Goal: Obtain resource: Download file/media

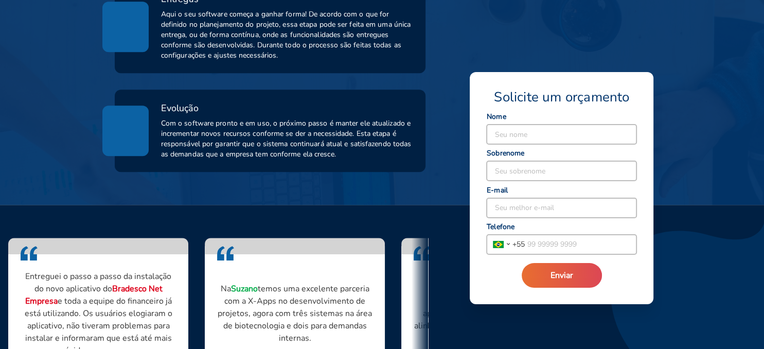
scroll to position [868, 0]
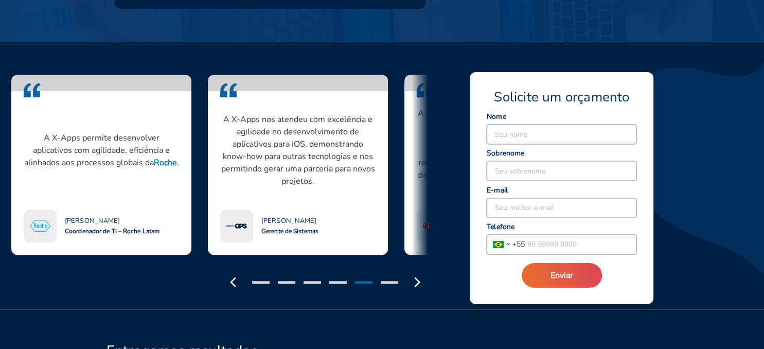
drag, startPoint x: 106, startPoint y: 136, endPoint x: 114, endPoint y: 138, distance: 7.5
click at [110, 140] on div "A X-Apps permite desenvolver aplicativos com agilidade, eficiência e alinhados …" at bounding box center [101, 150] width 155 height 94
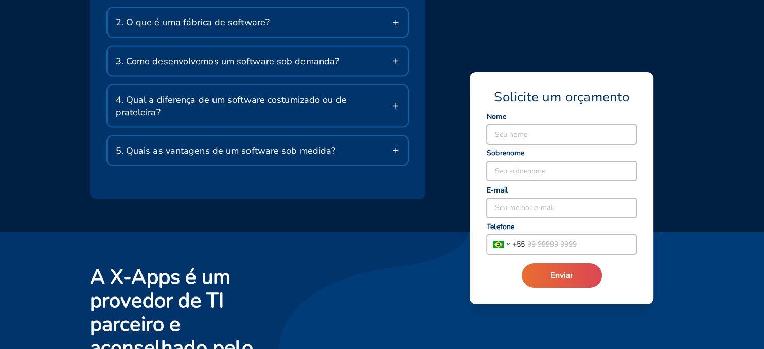
scroll to position [1999, 0]
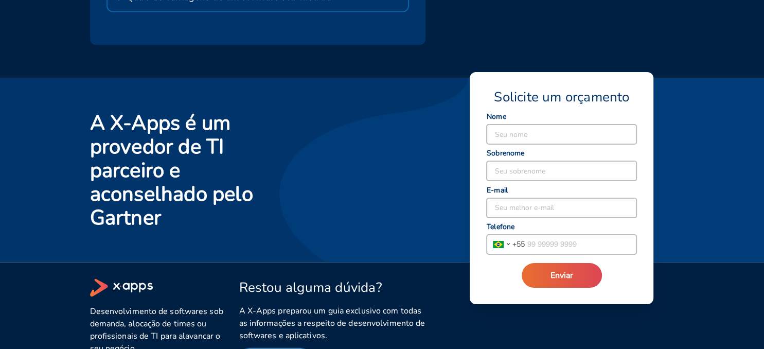
select select "BR"
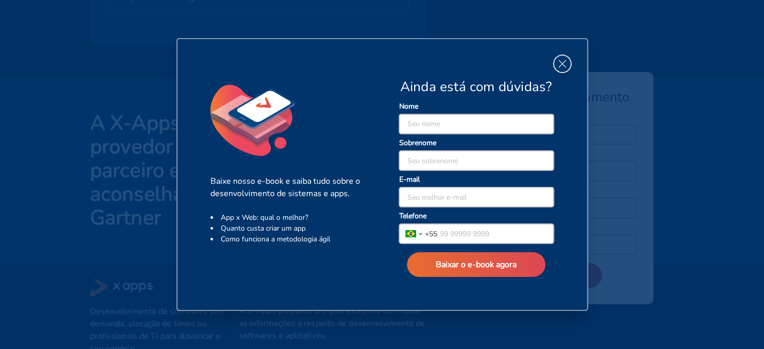
click at [562, 65] on icon "button" at bounding box center [561, 63] width 13 height 13
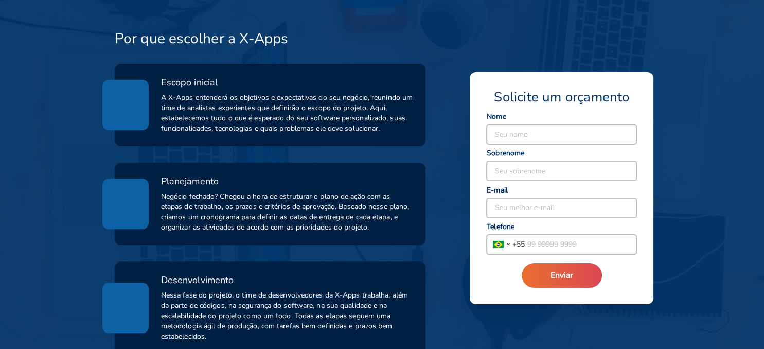
scroll to position [0, 0]
